Goal: Task Accomplishment & Management: Manage account settings

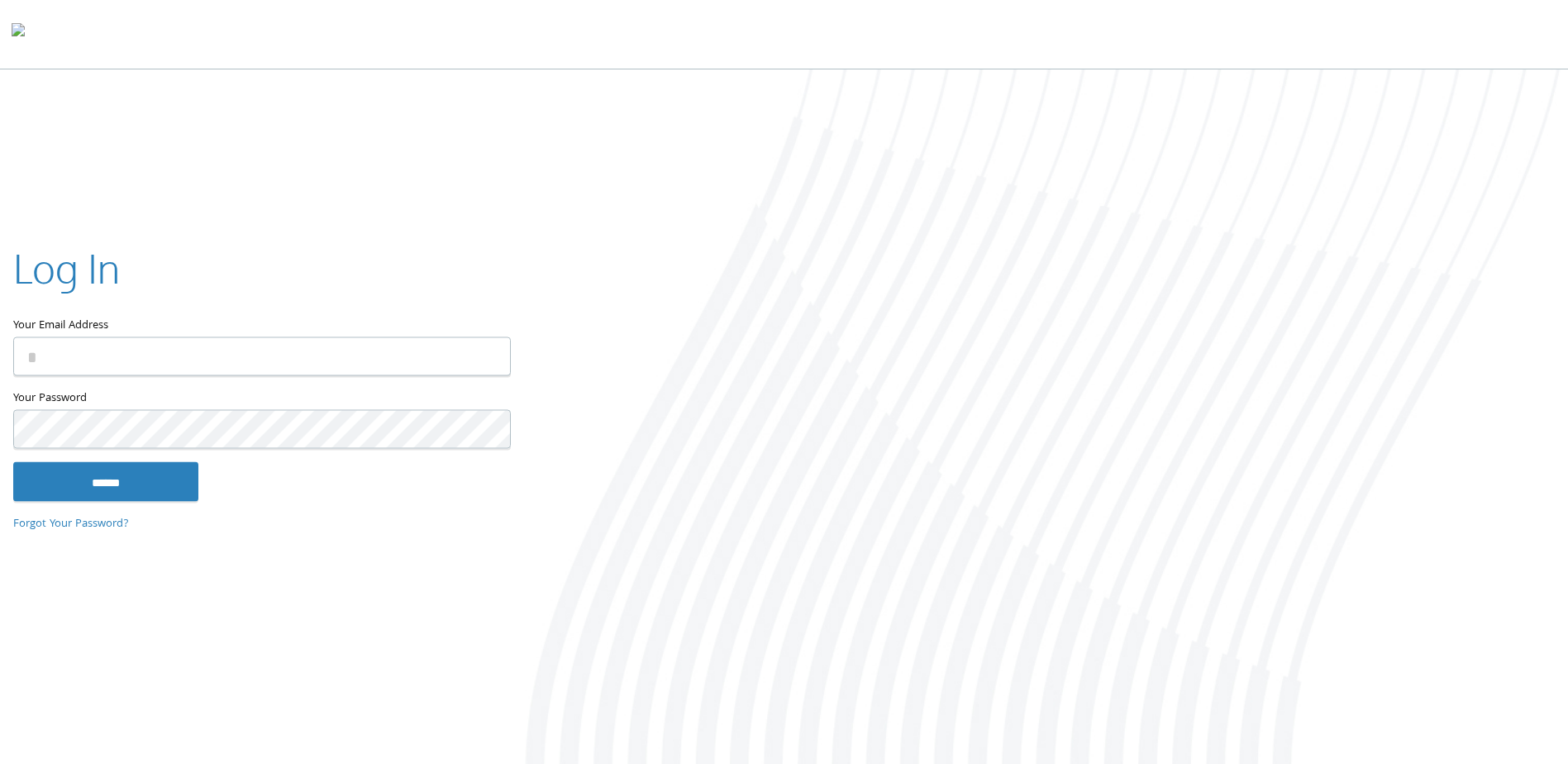
type input "**********"
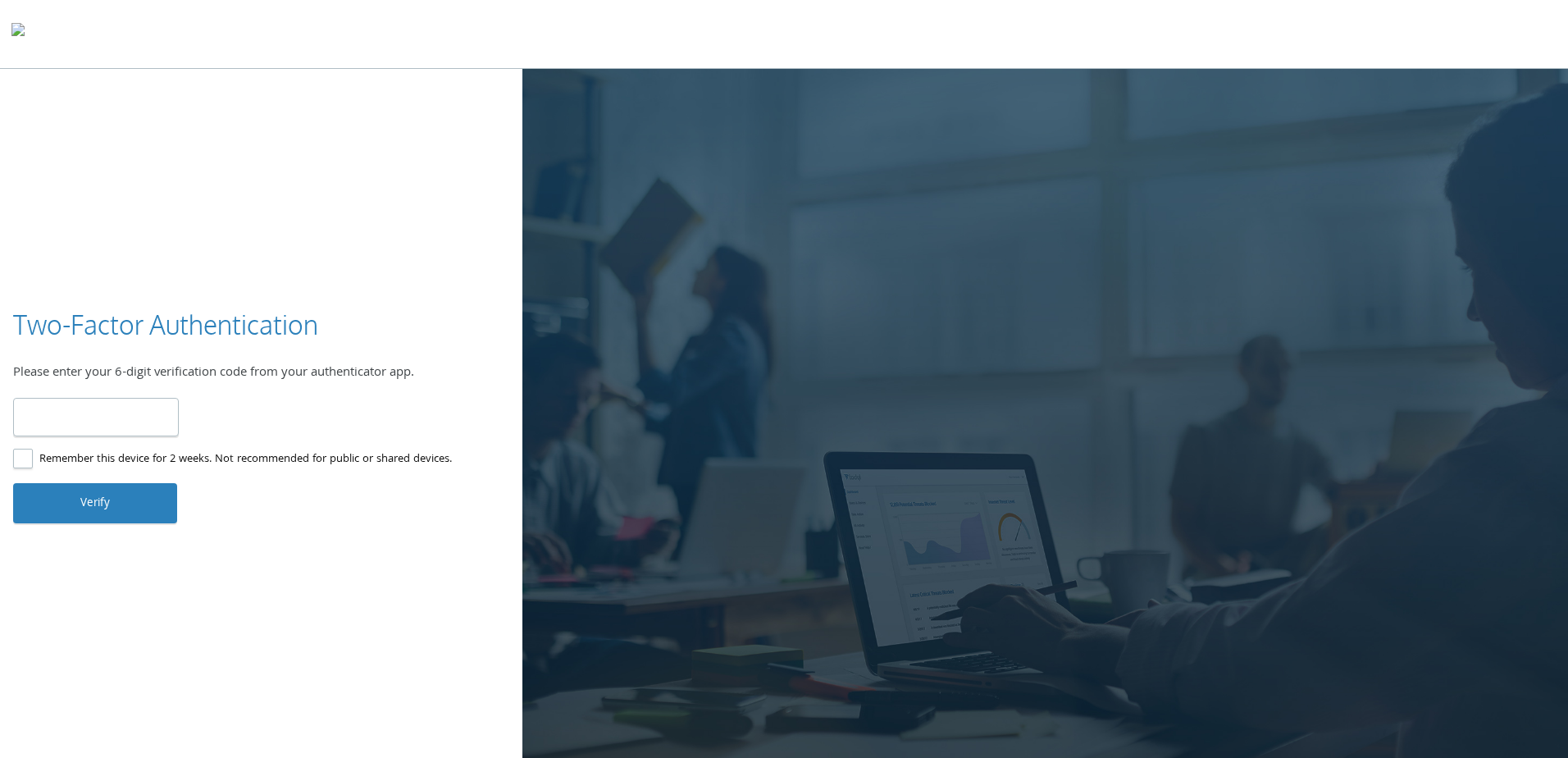
type input "******"
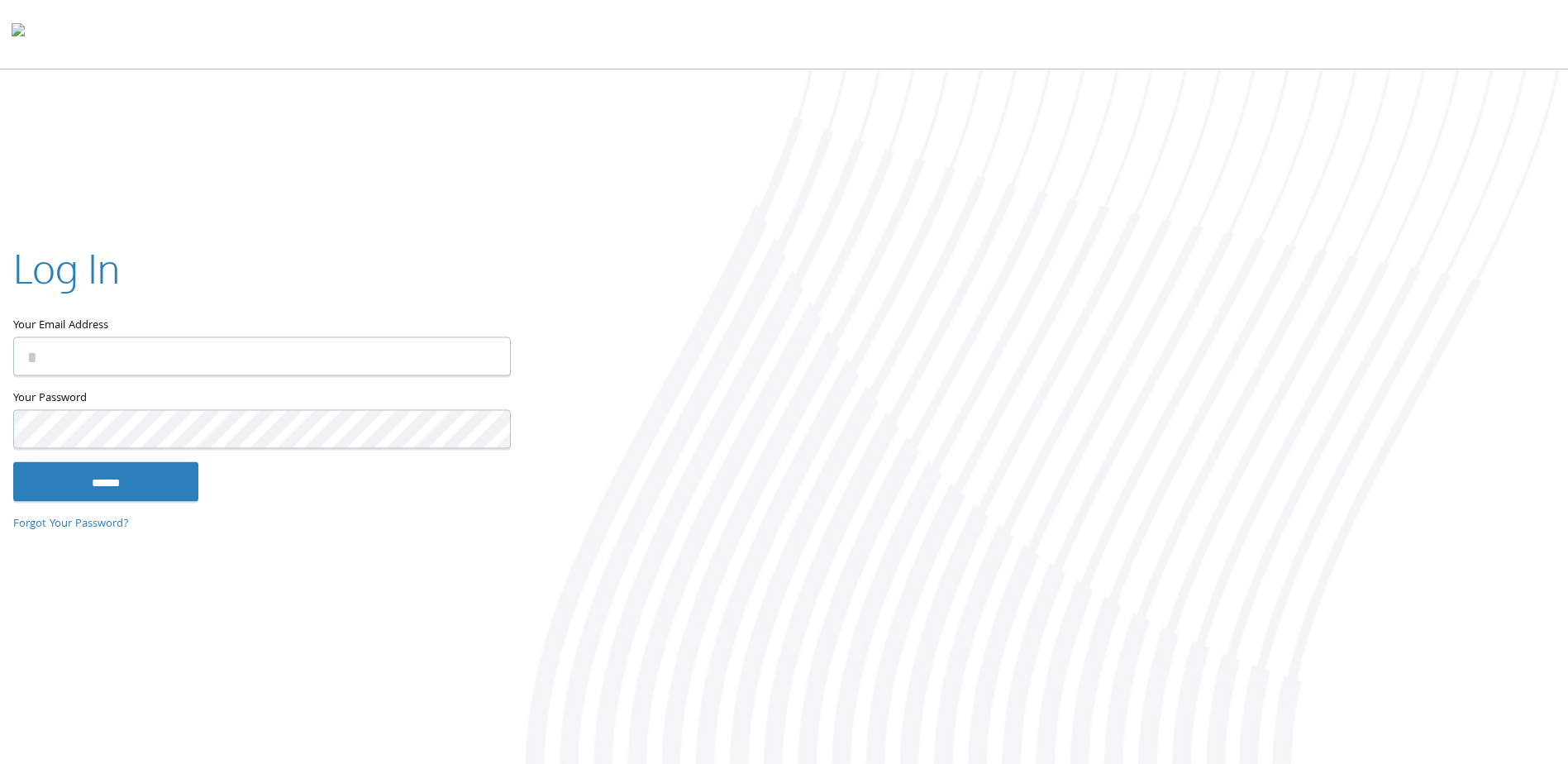
click at [102, 342] on input "Your Email Address" at bounding box center [262, 357] width 497 height 39
type input "**********"
